Goal: Task Accomplishment & Management: Use online tool/utility

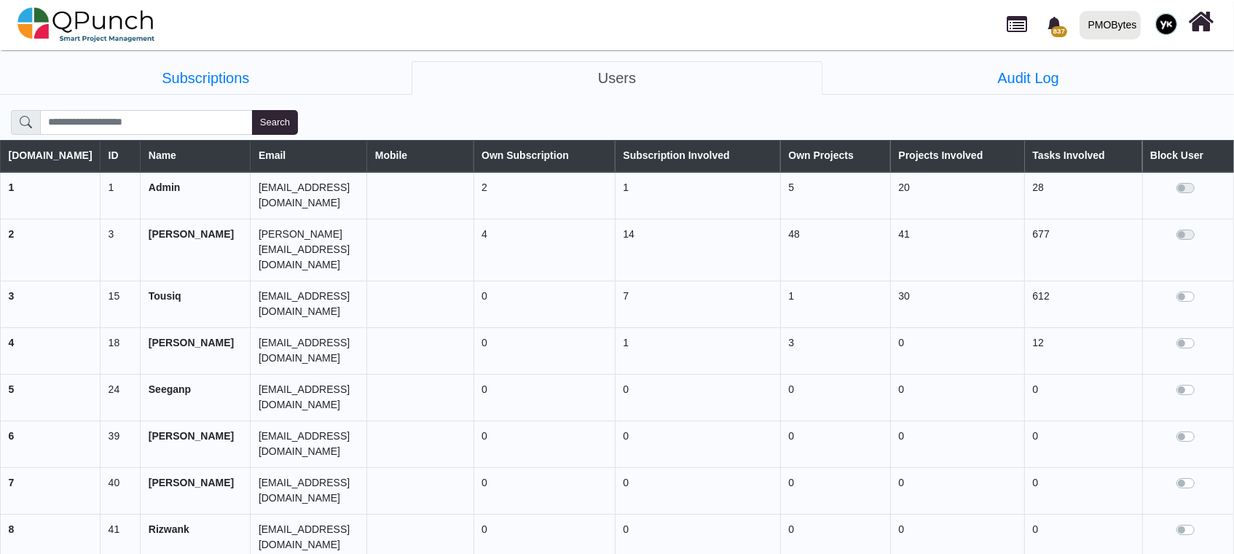
click at [96, 12] on img at bounding box center [86, 25] width 138 height 44
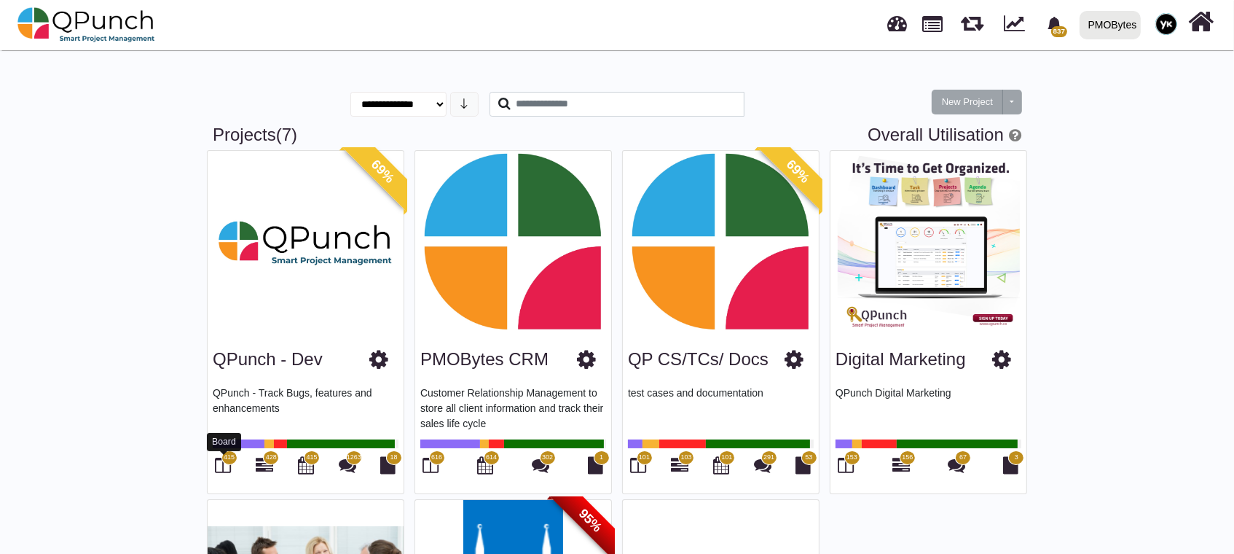
click at [217, 463] on icon at bounding box center [224, 464] width 16 height 17
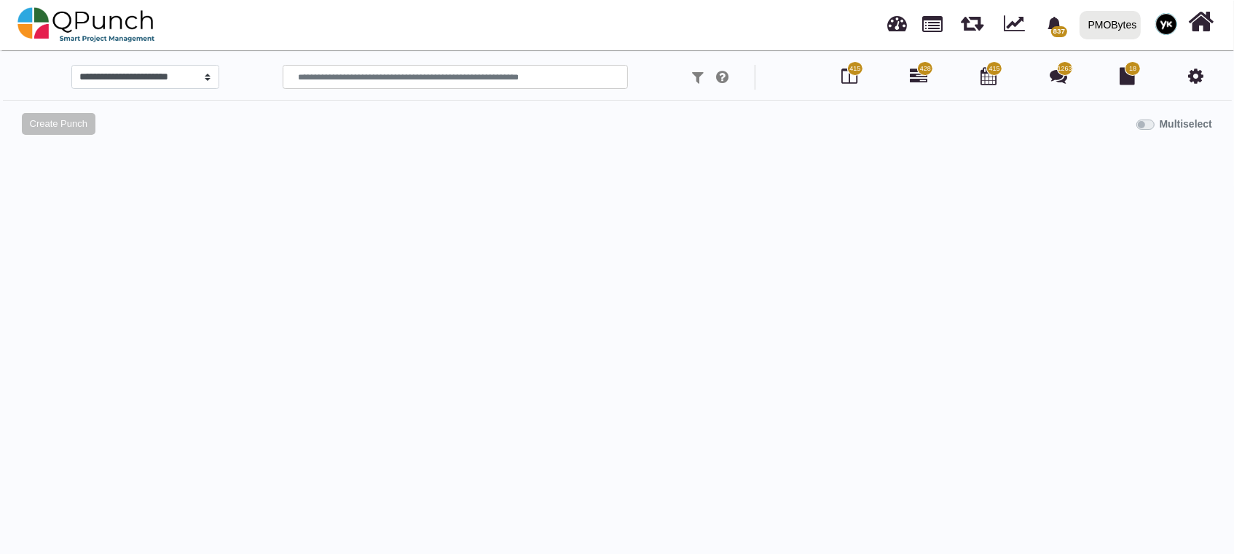
select select "*****"
